Goal: Use online tool/utility: Utilize a website feature to perform a specific function

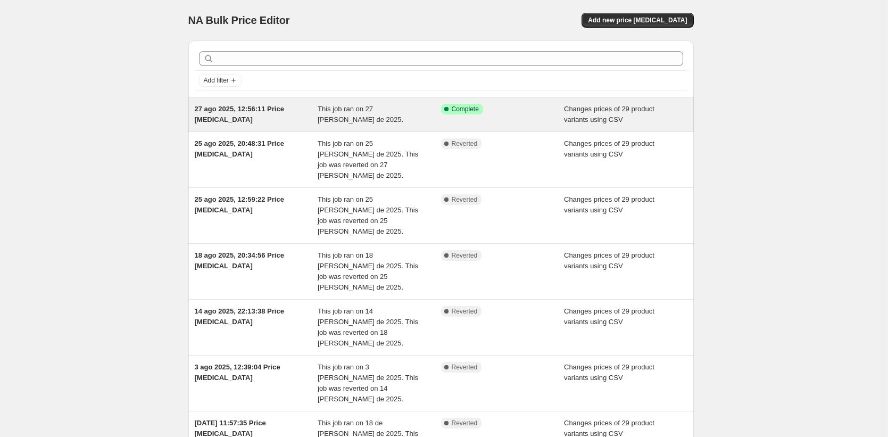
click at [381, 108] on span "This job ran on 27 [PERSON_NAME] de 2025." at bounding box center [361, 114] width 86 height 19
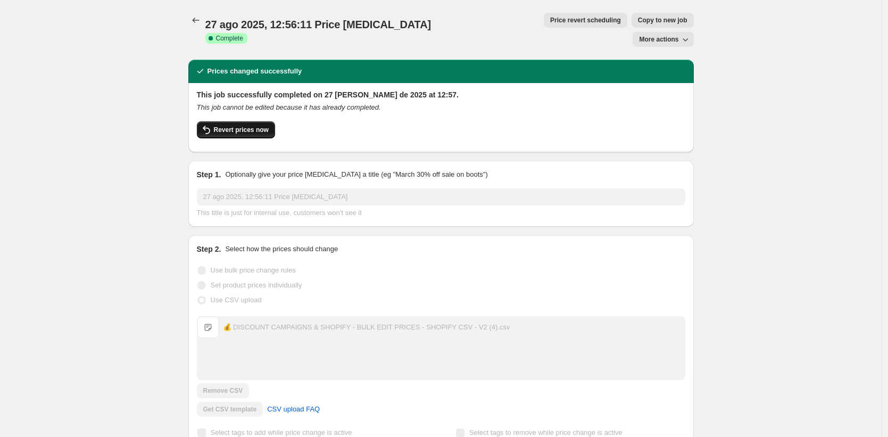
click at [243, 126] on span "Revert prices now" at bounding box center [241, 130] width 55 height 9
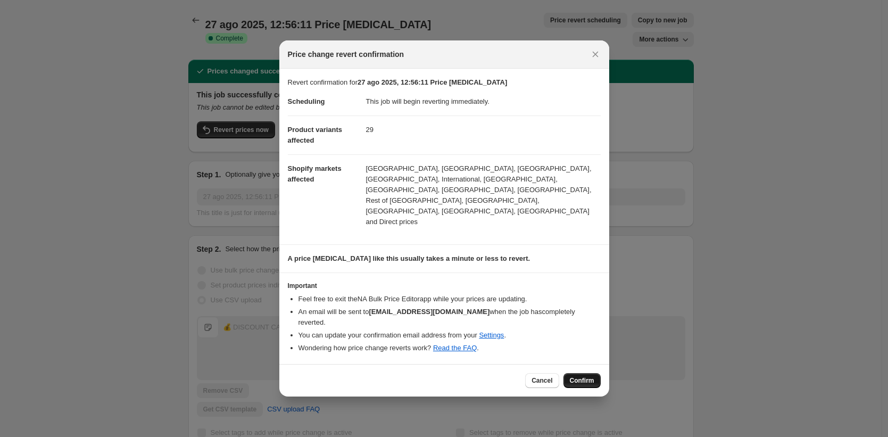
click at [596, 373] on button "Confirm" at bounding box center [581, 380] width 37 height 15
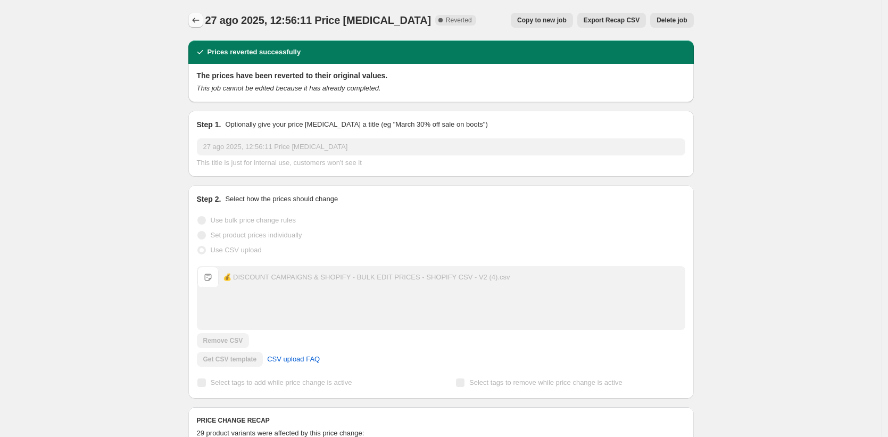
click at [199, 20] on icon "Price change jobs" at bounding box center [195, 20] width 11 height 11
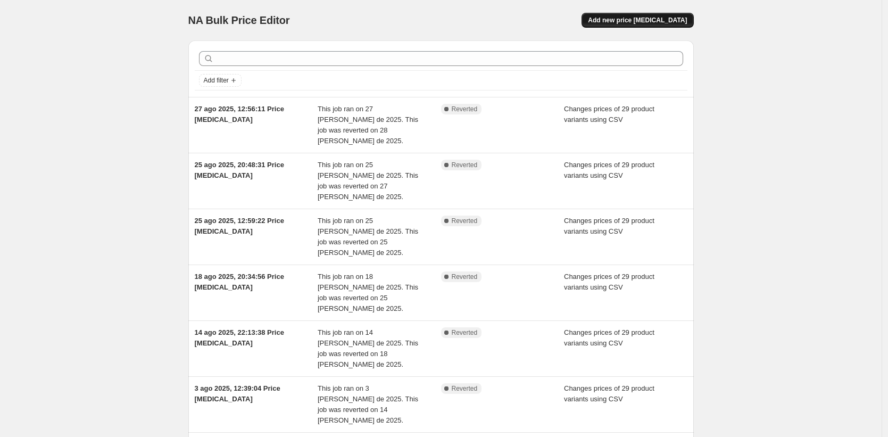
click at [645, 25] on button "Add new price [MEDICAL_DATA]" at bounding box center [637, 20] width 112 height 15
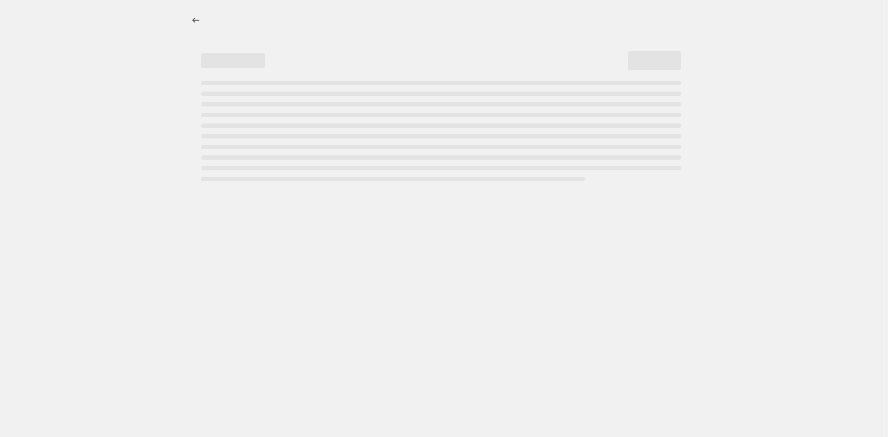
select select "percentage"
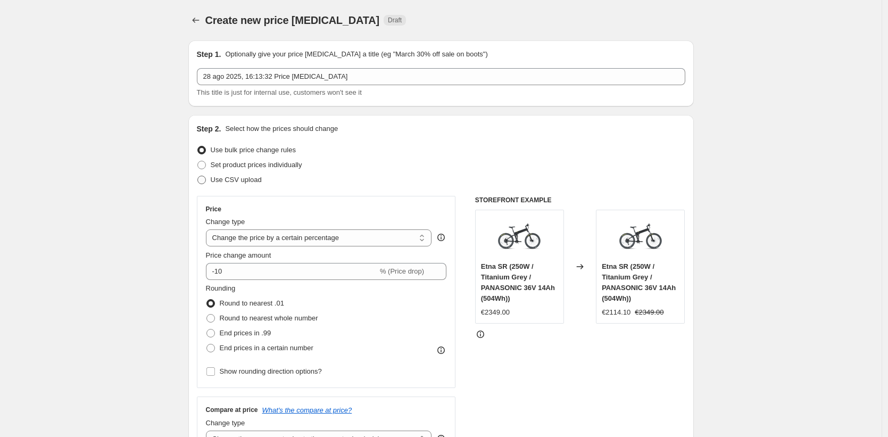
click at [248, 178] on span "Use CSV upload" at bounding box center [236, 180] width 51 height 8
click at [198, 176] on input "Use CSV upload" at bounding box center [197, 176] width 1 height 1
radio input "true"
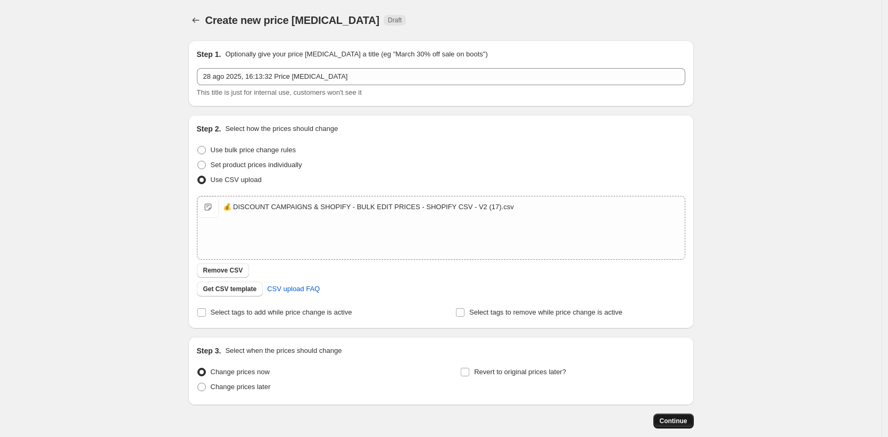
click at [673, 415] on button "Continue" at bounding box center [673, 420] width 40 height 15
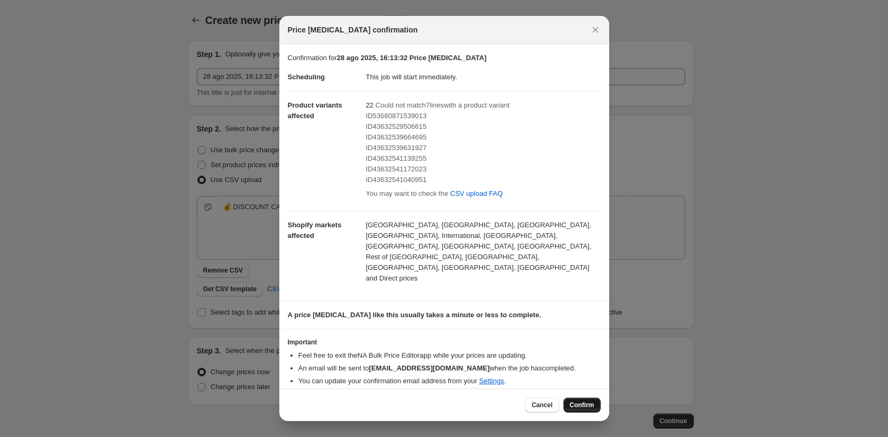
click at [583, 401] on span "Confirm" at bounding box center [582, 405] width 24 height 9
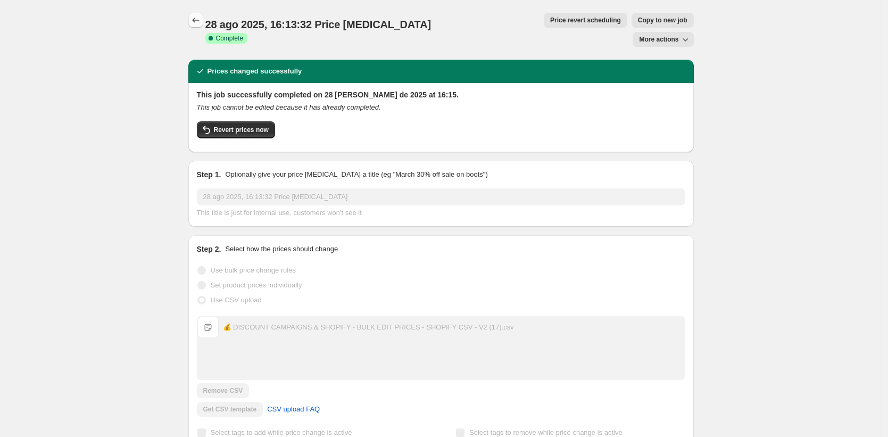
click at [198, 21] on icon "Price change jobs" at bounding box center [195, 20] width 11 height 11
